Goal: Task Accomplishment & Management: Manage account settings

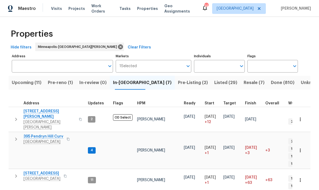
click at [128, 82] on span "In-[GEOGRAPHIC_DATA] (7)" at bounding box center [142, 82] width 59 height 7
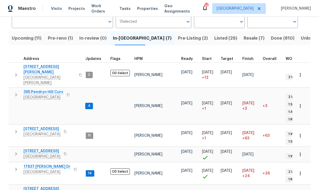
scroll to position [44, 0]
click at [34, 164] on span "17837 [PERSON_NAME] Dr" at bounding box center [47, 166] width 47 height 5
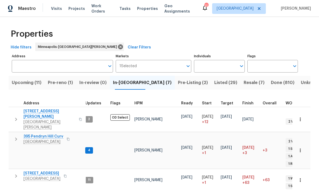
scroll to position [0, 0]
click at [26, 66] on input "Address" at bounding box center [58, 66] width 93 height 13
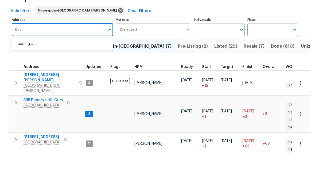
type input "8337"
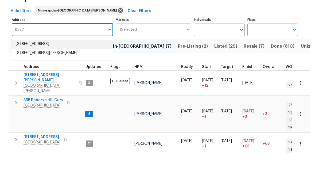
click at [35, 76] on li "8337 80th St S Cottage Grove MN 55016" at bounding box center [61, 80] width 101 height 9
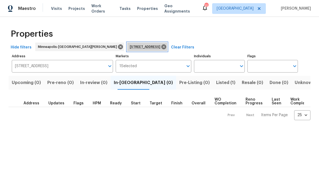
click at [138, 48] on span "8337 80th St S Cottage Grove MN 55016" at bounding box center [146, 46] width 33 height 5
click at [161, 48] on icon at bounding box center [163, 46] width 5 height 5
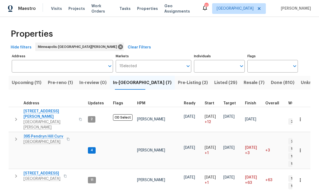
click at [25, 64] on input "Address" at bounding box center [58, 66] width 93 height 13
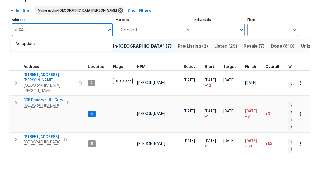
type input "8055"
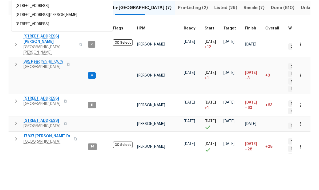
scroll to position [38, 0]
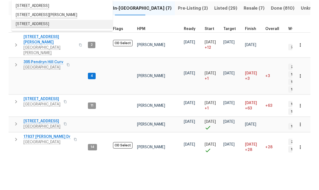
click at [30, 56] on li "8055 Timber Lake Dr Eden Prairie MN 55347" at bounding box center [61, 60] width 101 height 9
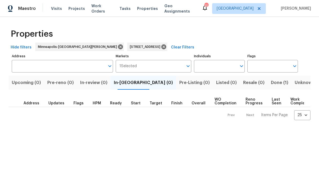
type input "8055 Timber Lake Dr Eden Prairie MN 55347"
click at [161, 48] on icon at bounding box center [163, 46] width 5 height 5
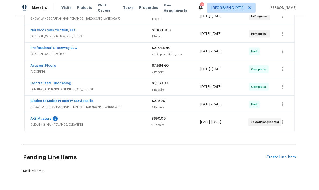
scroll to position [117, 0]
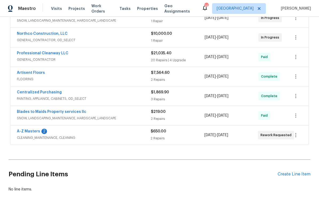
click at [295, 172] on div "Create Line Item" at bounding box center [294, 174] width 33 height 5
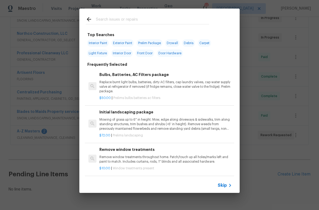
click at [99, 21] on input "text" at bounding box center [152, 20] width 113 height 8
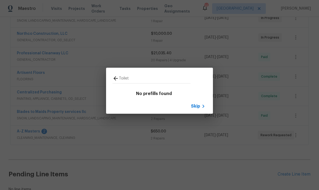
type input "Toilet"
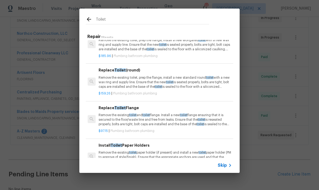
scroll to position [118, 1]
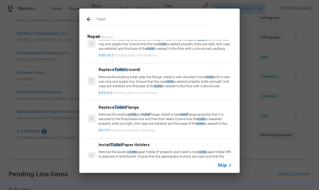
click at [153, 116] on p "Remove the existing toilet and toilet flange. Install a new toilet flange ensur…" at bounding box center [165, 119] width 133 height 14
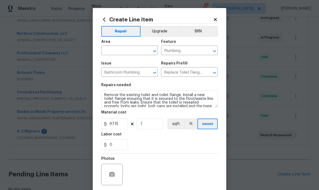
click at [99, 59] on div "Create Line Item Repair Upgrade BRN Area ​ Feature Plumbing ​ Issue Bathroom Pl…" at bounding box center [160, 115] width 134 height 214
click at [98, 59] on div "Create Line Item Repair Upgrade BRN Area ​ Feature Plumbing ​ Issue Bathroom Pl…" at bounding box center [160, 115] width 134 height 214
click at [117, 147] on input "0" at bounding box center [114, 144] width 27 height 11
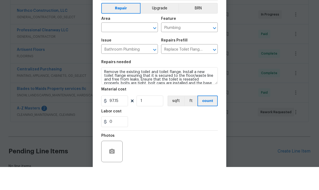
click at [112, 47] on input "text" at bounding box center [122, 51] width 42 height 8
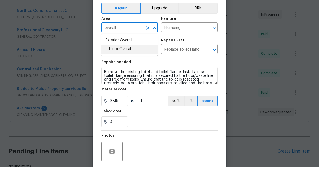
click at [110, 68] on li "Interior Overall" at bounding box center [129, 72] width 57 height 9
type input "Interior Overall"
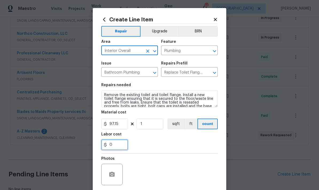
click at [113, 148] on input "0" at bounding box center [114, 144] width 27 height 11
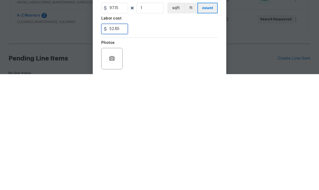
type input "52.85"
click at [150, 80] on section "Repairs needed Remove the existing toilet and toilet flange. Install a new toil…" at bounding box center [159, 116] width 117 height 73
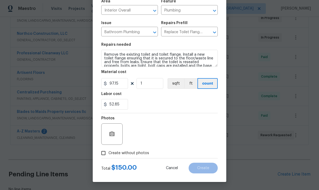
scroll to position [41, 0]
click at [103, 155] on input "Create without photos" at bounding box center [103, 153] width 10 height 10
checkbox input "true"
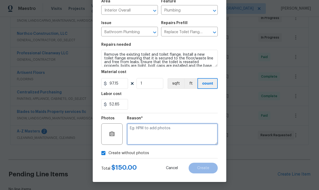
click at [137, 133] on textarea at bounding box center [172, 133] width 91 height 21
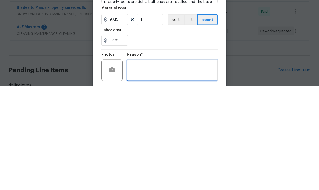
scroll to position [0, 0]
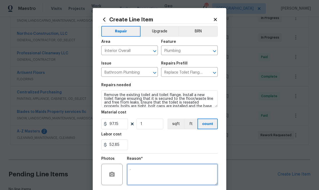
type textarea "."
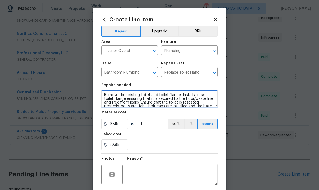
click at [102, 97] on textarea "Remove the existing toilet and toilet flange. Install a new toilet flange ensur…" at bounding box center [159, 98] width 117 height 17
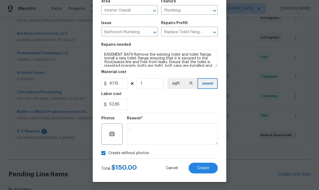
scroll to position [41, 0]
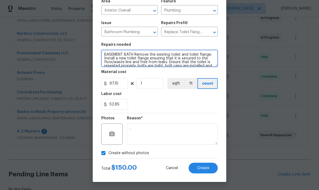
type textarea "BASEMENT BATH Remove the existing toilet and toilet flange. Install a new toile…"
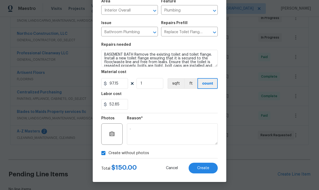
click at [201, 166] on span "Create" at bounding box center [203, 168] width 12 height 4
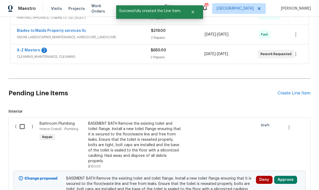
scroll to position [199, 0]
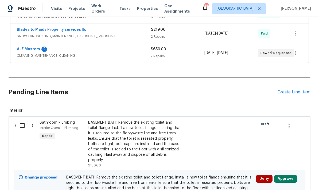
click at [24, 120] on input "checkbox" at bounding box center [24, 125] width 15 height 11
checkbox input "true"
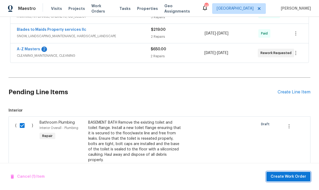
click at [281, 179] on span "Create Work Order" at bounding box center [289, 176] width 36 height 7
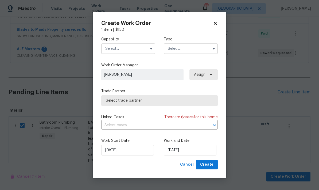
click at [107, 49] on input "text" at bounding box center [128, 48] width 54 height 11
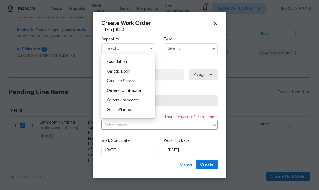
scroll to position [225, 0]
click at [113, 93] on div "General Contractor" at bounding box center [128, 91] width 51 height 10
type input "General Contractor"
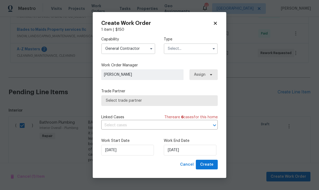
click at [168, 48] on input "text" at bounding box center [191, 48] width 54 height 11
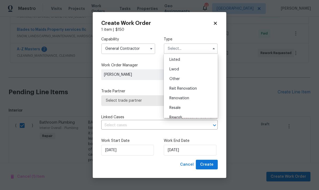
scroll to position [49, 0]
click at [174, 100] on div "Renovation" at bounding box center [190, 97] width 51 height 10
type input "Renovation"
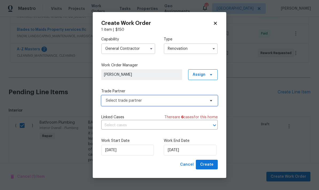
click at [112, 100] on span "Select trade partner" at bounding box center [156, 100] width 100 height 5
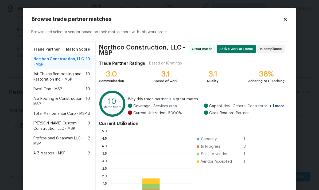
scroll to position [75, 83]
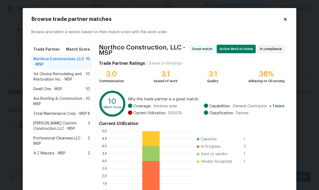
click at [44, 113] on span "Total Maintenance Corp - MSP" at bounding box center [59, 113] width 53 height 5
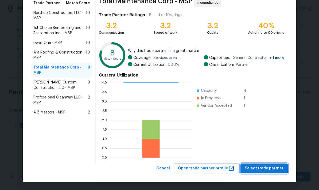
click at [256, 170] on span "Select trade partner" at bounding box center [264, 168] width 39 height 7
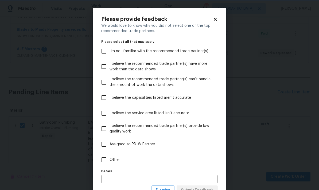
scroll to position [0, 0]
click at [104, 160] on input "Other" at bounding box center [103, 159] width 11 height 11
checkbox input "true"
click at [111, 180] on input "text" at bounding box center [159, 179] width 117 height 8
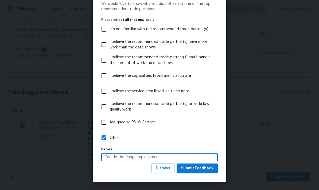
scroll to position [22, 0]
type input "Can do the flange replacement"
click at [191, 169] on span "Submit Feedback" at bounding box center [197, 168] width 33 height 7
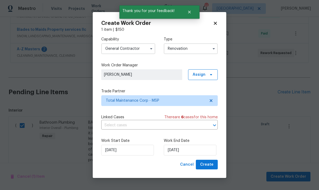
scroll to position [0, 0]
click at [180, 151] on input "9/18/2025" at bounding box center [190, 150] width 53 height 11
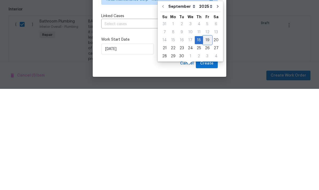
click at [203, 137] on div "19" at bounding box center [207, 140] width 9 height 7
type input "9/19/2025"
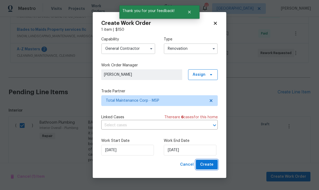
click at [207, 163] on span "Create" at bounding box center [206, 164] width 13 height 7
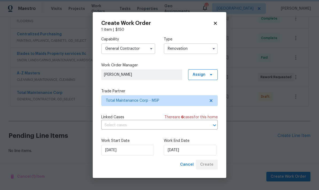
scroll to position [148, 0]
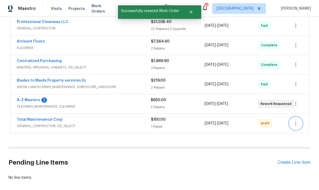
click at [296, 121] on icon "button" at bounding box center [295, 123] width 1 height 4
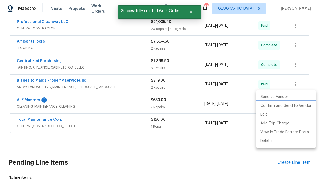
click at [265, 106] on li "Confirm and Send to Vendor" at bounding box center [286, 105] width 60 height 9
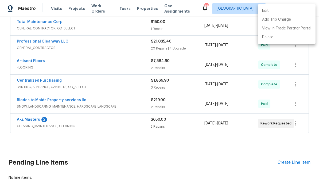
click at [24, 94] on div at bounding box center [159, 95] width 319 height 190
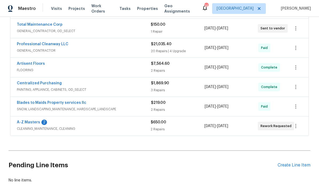
click at [18, 120] on link "A-Z Masters" at bounding box center [28, 122] width 23 height 4
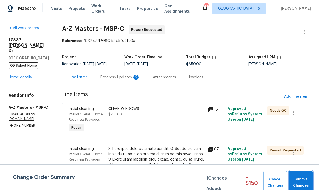
click at [301, 182] on span "Submit Changes" at bounding box center [301, 182] width 18 height 12
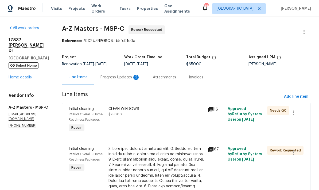
click at [101, 77] on div "Progress Updates 2" at bounding box center [121, 77] width 40 height 5
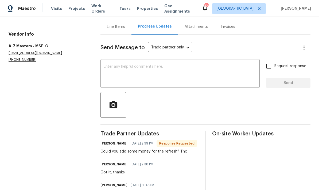
scroll to position [52, 0]
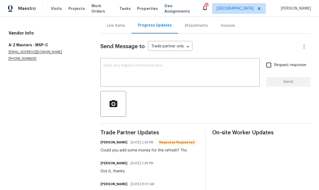
click at [112, 28] on div "Line Items" at bounding box center [116, 25] width 18 height 5
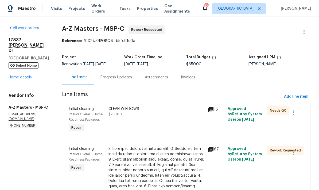
click at [101, 76] on div "Progress Updates" at bounding box center [117, 77] width 32 height 5
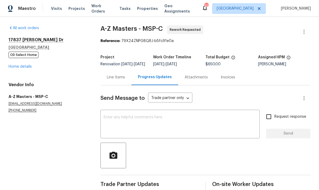
click at [113, 121] on textarea at bounding box center [180, 124] width 153 height 19
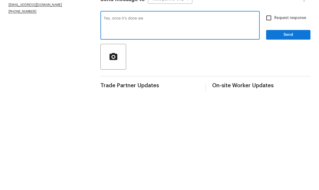
scroll to position [21, 0]
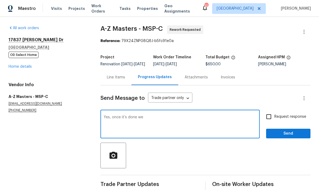
click at [143, 115] on textarea "Yes, once it’s done we" at bounding box center [180, 124] width 153 height 19
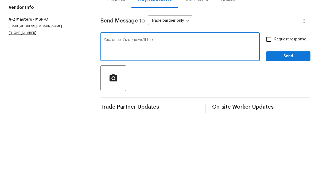
type textarea "Yes, once it’s done we’ll talk"
click at [284, 130] on span "Send" at bounding box center [289, 133] width 36 height 7
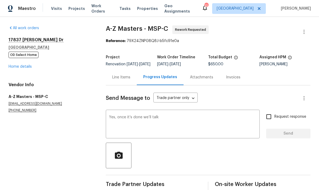
scroll to position [14, 0]
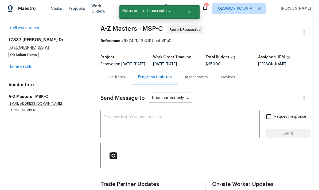
click at [15, 65] on link "Home details" at bounding box center [20, 67] width 23 height 4
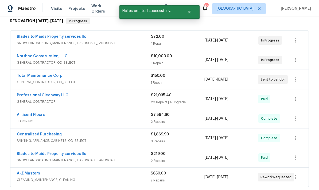
scroll to position [95, 0]
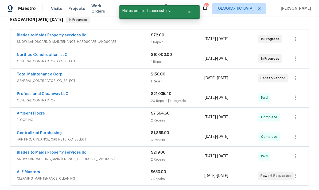
click at [24, 170] on link "A-Z Masters" at bounding box center [28, 172] width 23 height 4
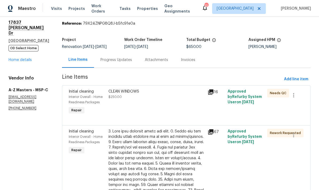
scroll to position [18, 0]
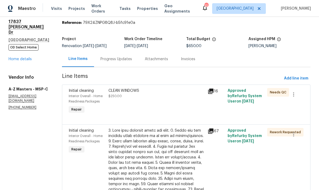
click at [101, 58] on div "Progress Updates" at bounding box center [117, 58] width 32 height 5
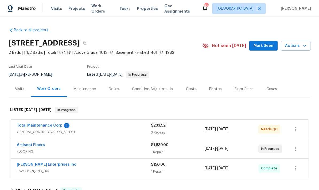
click at [26, 127] on link "Total Maintenance Corp" at bounding box center [40, 126] width 46 height 4
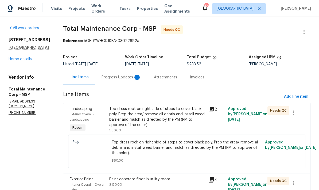
click at [111, 76] on div "Progress Updates 1" at bounding box center [122, 77] width 40 height 5
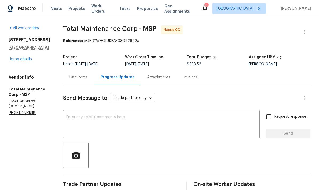
click at [12, 57] on link "Home details" at bounding box center [20, 59] width 23 height 4
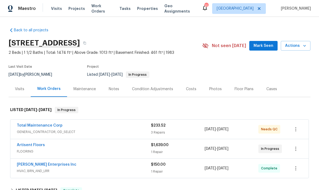
click at [210, 86] on div "Photos" at bounding box center [215, 88] width 13 height 5
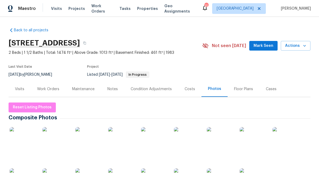
click at [186, 168] on img at bounding box center [187, 181] width 27 height 27
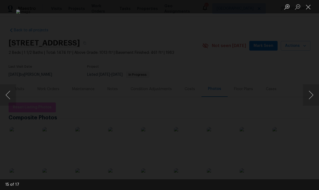
click at [305, 10] on button "Close lightbox" at bounding box center [308, 6] width 11 height 9
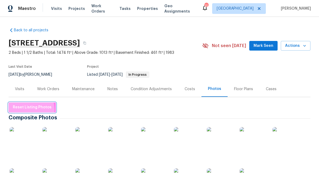
click at [26, 104] on span "Reset Listing Photos" at bounding box center [32, 107] width 39 height 7
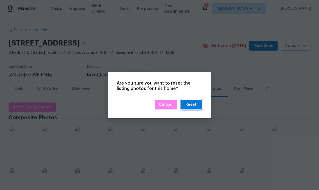
click at [190, 104] on div "Reset" at bounding box center [191, 104] width 11 height 7
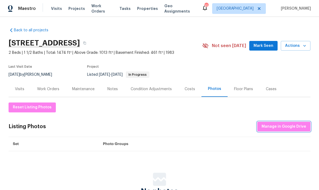
click at [281, 128] on span "Manage in Google Drive" at bounding box center [284, 126] width 45 height 7
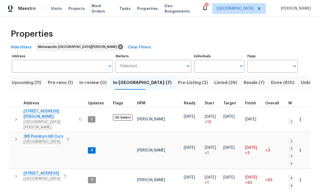
click at [34, 68] on input "Address" at bounding box center [58, 66] width 93 height 13
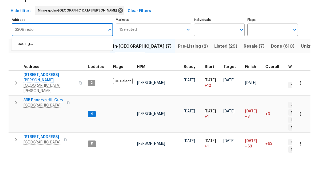
type input "3309 red"
click at [33, 76] on li "3309 Red Oak Cir N Burnsville MN 55337" at bounding box center [61, 80] width 101 height 9
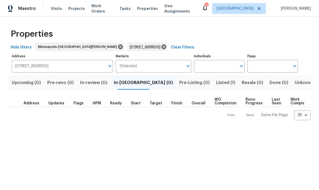
click at [216, 84] on span "Listed (1)" at bounding box center [225, 82] width 19 height 7
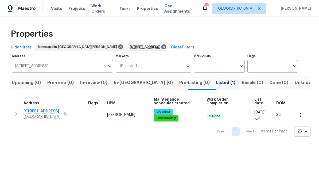
click at [33, 115] on span "Burnsville, MN 55337" at bounding box center [42, 116] width 37 height 5
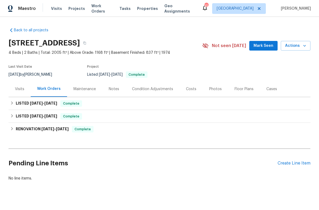
click at [211, 90] on div "Photos" at bounding box center [215, 88] width 13 height 5
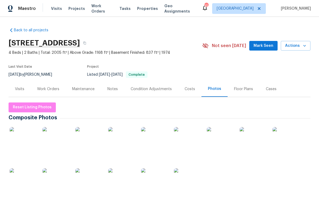
click at [23, 138] on img at bounding box center [23, 140] width 27 height 27
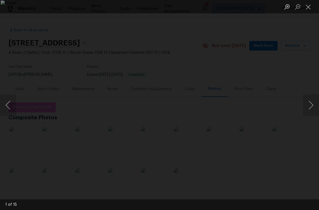
click at [308, 106] on button "Next image" at bounding box center [311, 104] width 16 height 21
click at [311, 99] on button "Next image" at bounding box center [311, 104] width 16 height 21
click at [315, 105] on button "Next image" at bounding box center [311, 104] width 16 height 21
click at [311, 102] on button "Next image" at bounding box center [311, 104] width 16 height 21
click at [308, 102] on button "Next image" at bounding box center [311, 104] width 16 height 21
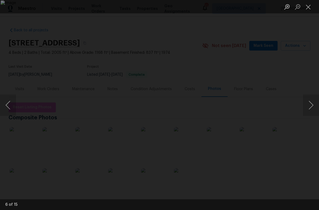
click at [311, 103] on button "Next image" at bounding box center [311, 104] width 16 height 21
click at [312, 107] on button "Next image" at bounding box center [311, 104] width 16 height 21
click at [309, 106] on button "Next image" at bounding box center [311, 104] width 16 height 21
click at [310, 103] on button "Next image" at bounding box center [311, 104] width 16 height 21
click at [313, 107] on button "Next image" at bounding box center [311, 104] width 16 height 21
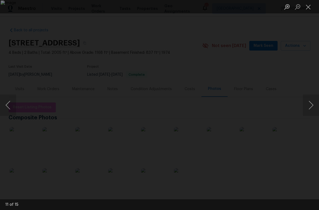
click at [313, 106] on button "Next image" at bounding box center [311, 104] width 16 height 21
click at [310, 105] on button "Next image" at bounding box center [311, 104] width 16 height 21
click at [311, 105] on button "Next image" at bounding box center [311, 104] width 16 height 21
click at [310, 105] on button "Next image" at bounding box center [311, 104] width 16 height 21
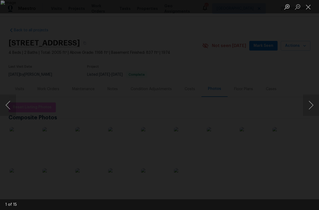
click at [312, 101] on button "Next image" at bounding box center [311, 104] width 16 height 21
click at [313, 105] on button "Next image" at bounding box center [311, 104] width 16 height 21
click at [312, 102] on button "Next image" at bounding box center [311, 104] width 16 height 21
click at [310, 99] on button "Next image" at bounding box center [311, 104] width 16 height 21
click at [309, 103] on button "Next image" at bounding box center [311, 104] width 16 height 21
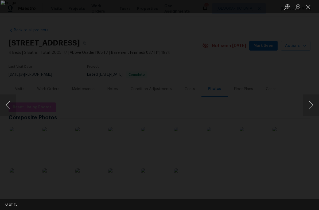
click at [310, 105] on button "Next image" at bounding box center [311, 104] width 16 height 21
click at [310, 109] on button "Next image" at bounding box center [311, 104] width 16 height 21
click at [307, 108] on button "Next image" at bounding box center [311, 104] width 16 height 21
click at [309, 107] on button "Next image" at bounding box center [311, 104] width 16 height 21
click at [311, 106] on button "Next image" at bounding box center [311, 104] width 16 height 21
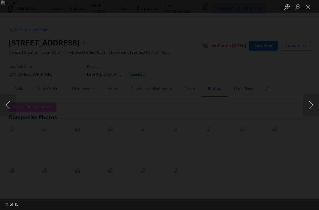
click at [308, 107] on button "Next image" at bounding box center [311, 104] width 16 height 21
click at [311, 106] on button "Next image" at bounding box center [311, 104] width 16 height 21
click at [310, 7] on button "Close lightbox" at bounding box center [308, 6] width 11 height 9
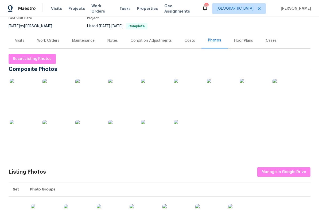
scroll to position [49, 0]
click at [117, 134] on img at bounding box center [121, 133] width 27 height 27
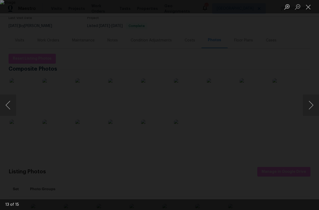
click at [311, 6] on button "Close lightbox" at bounding box center [308, 6] width 11 height 9
